Goal: Task Accomplishment & Management: Manage account settings

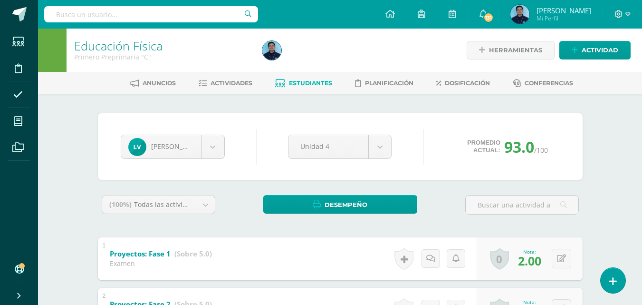
click at [614, 18] on div at bounding box center [622, 14] width 39 height 29
click at [624, 16] on span at bounding box center [623, 14] width 16 height 10
click at [604, 49] on span "Configuración" at bounding box center [599, 50] width 44 height 9
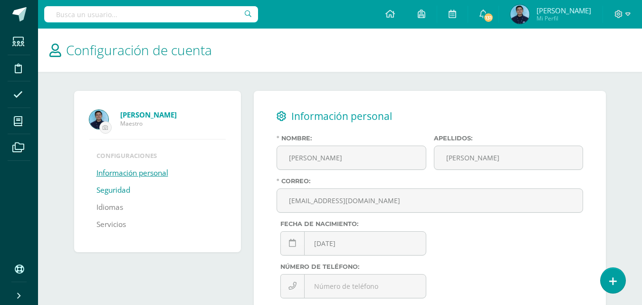
click at [126, 189] on link "Seguridad" at bounding box center [113, 190] width 34 height 17
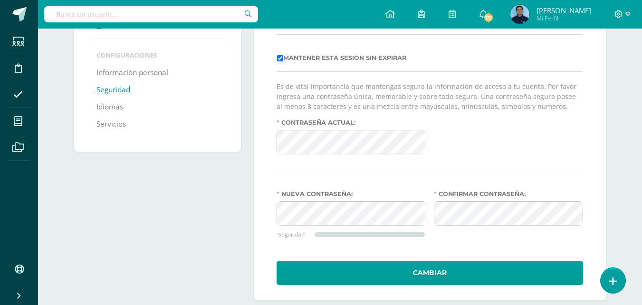
scroll to position [101, 0]
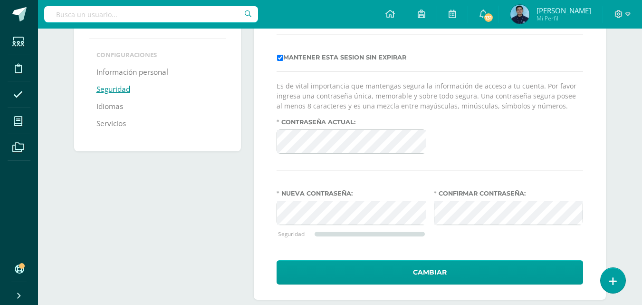
click at [467, 247] on div "Confirmar contraseña:" at bounding box center [508, 220] width 157 height 61
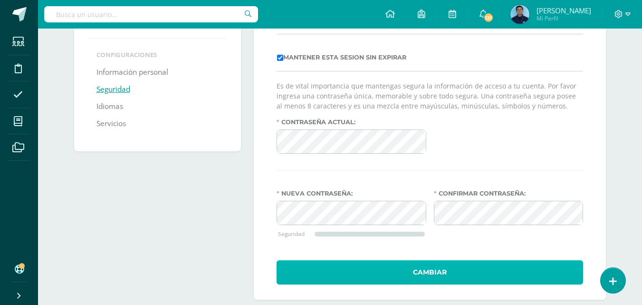
click at [435, 270] on button "Cambiar" at bounding box center [430, 272] width 307 height 24
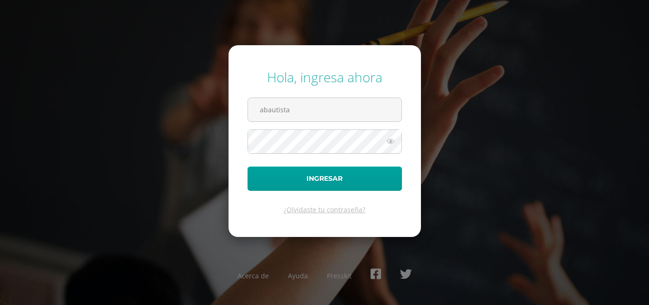
type input "abautista@bilinguesanjuan.edu.gt"
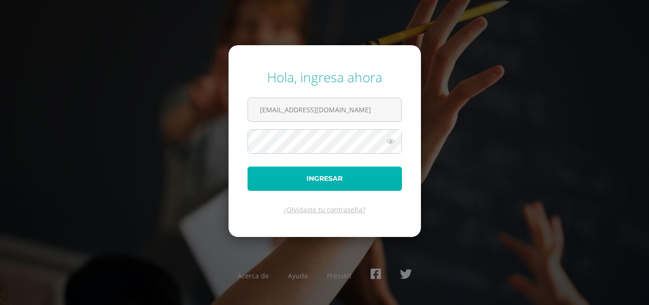
click at [330, 177] on button "Ingresar" at bounding box center [325, 178] width 154 height 24
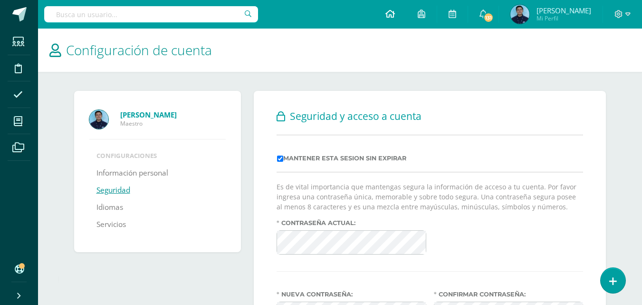
click at [406, 7] on link at bounding box center [390, 14] width 32 height 29
